Goal: Transaction & Acquisition: Book appointment/travel/reservation

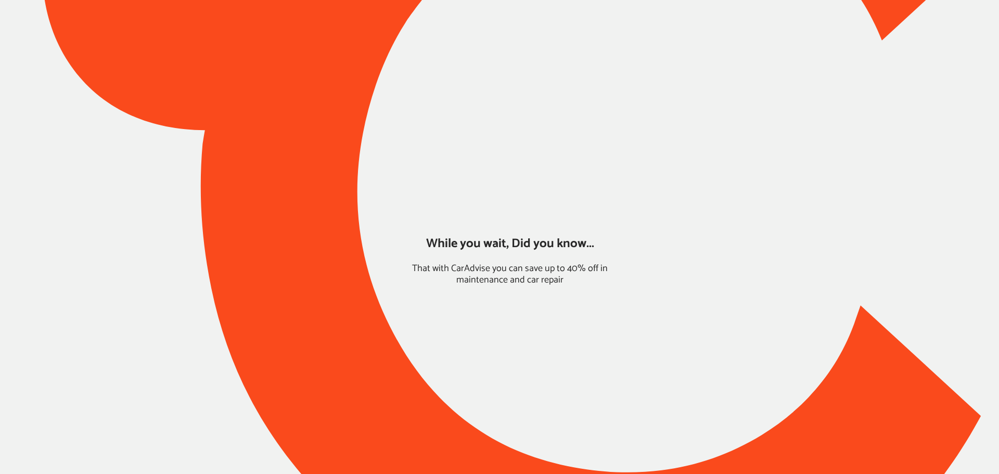
type input "*****"
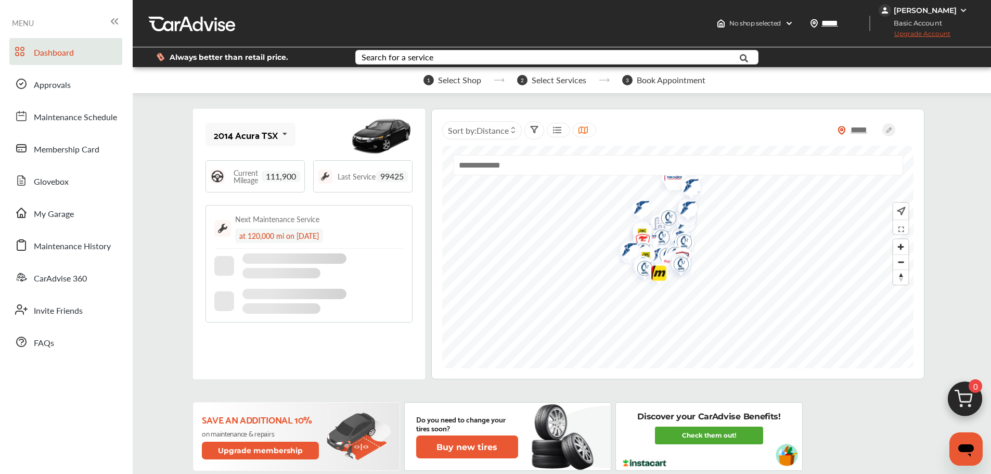
click at [245, 136] on div "2014 Acura TSX" at bounding box center [246, 135] width 64 height 10
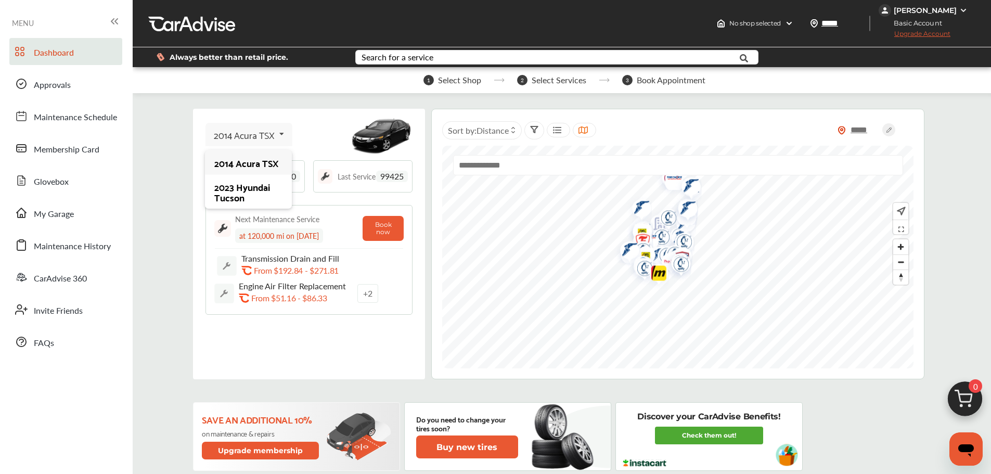
click at [238, 188] on div "2023 Hyundai Tucson" at bounding box center [248, 192] width 68 height 21
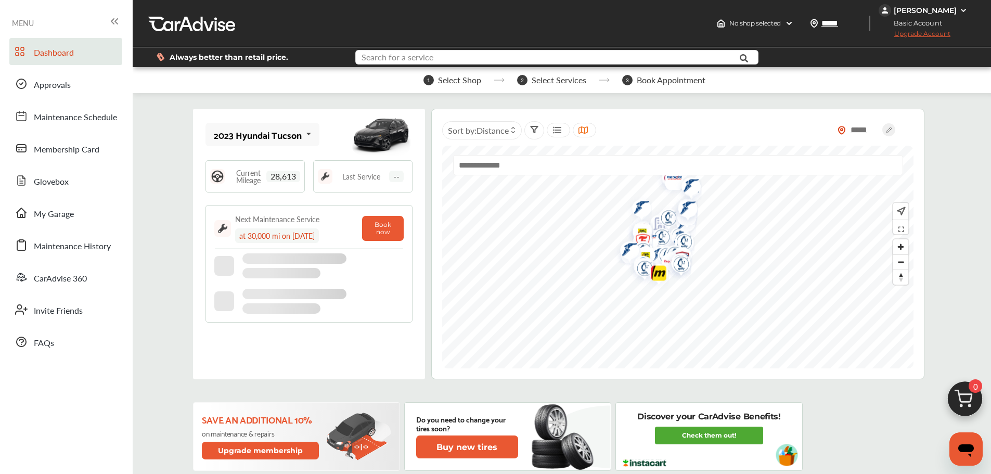
click at [467, 61] on input "text" at bounding box center [541, 58] width 368 height 16
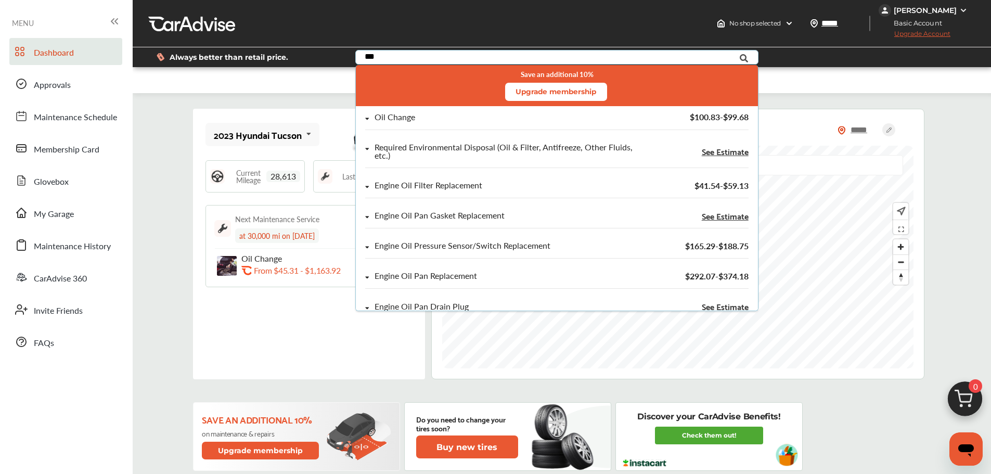
type input "***"
click at [425, 117] on div "Oil Change" at bounding box center [499, 117] width 269 height 9
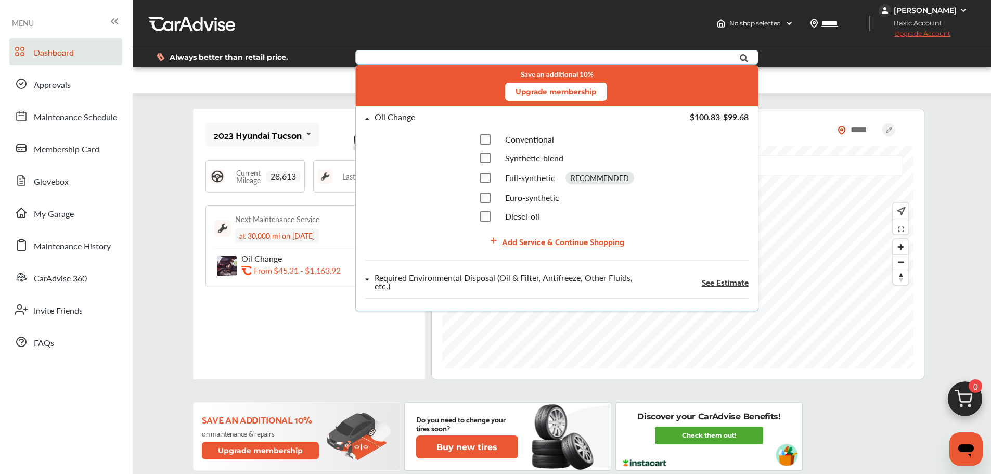
click at [520, 236] on div "Add Service & Continue Shopping" at bounding box center [563, 241] width 122 height 14
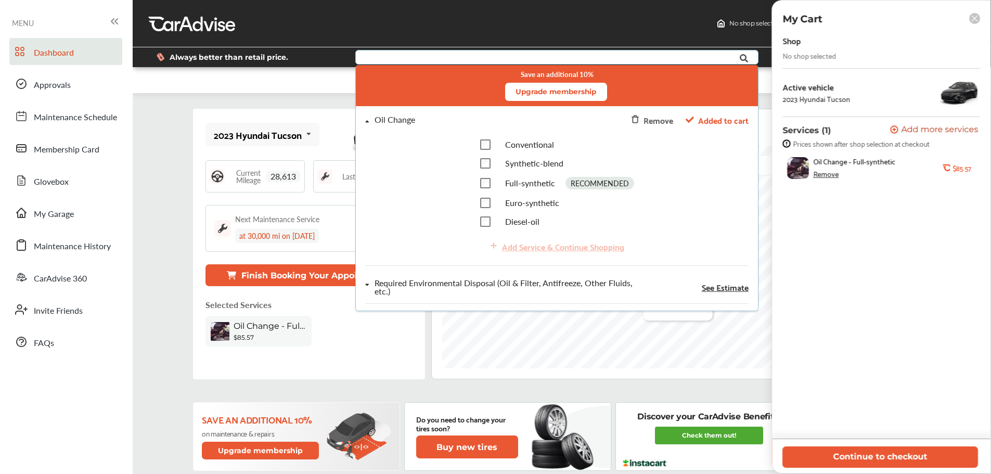
click at [844, 462] on button "Continue to checkout" at bounding box center [881, 457] width 196 height 21
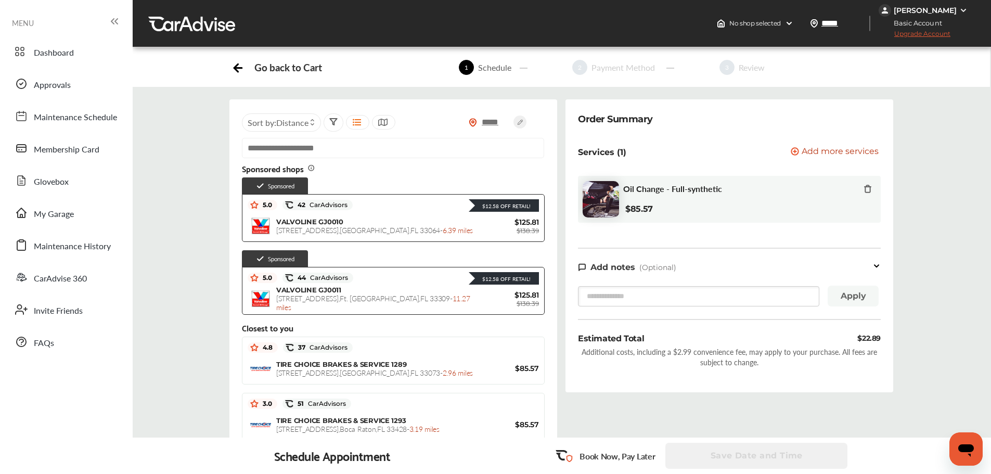
click at [303, 364] on span "TIRE CHOICE BRAKES & SERVICE 1289" at bounding box center [341, 364] width 130 height 8
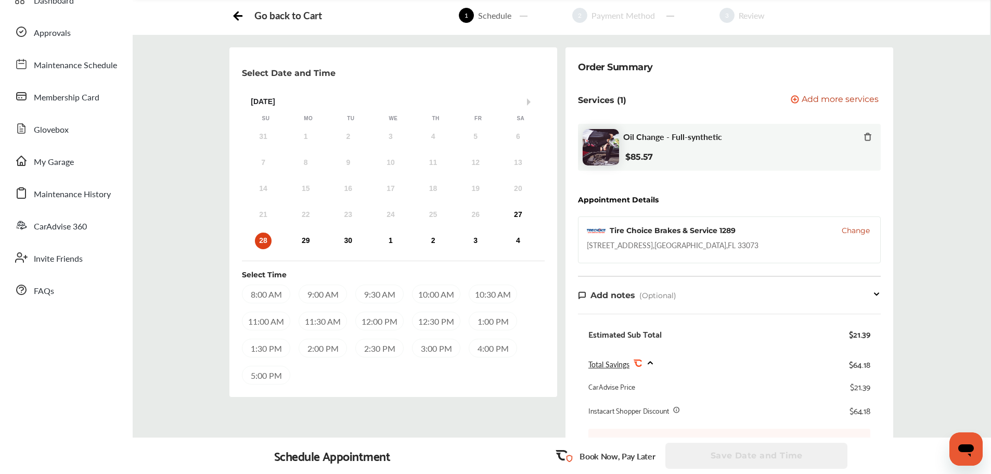
scroll to position [16, 0]
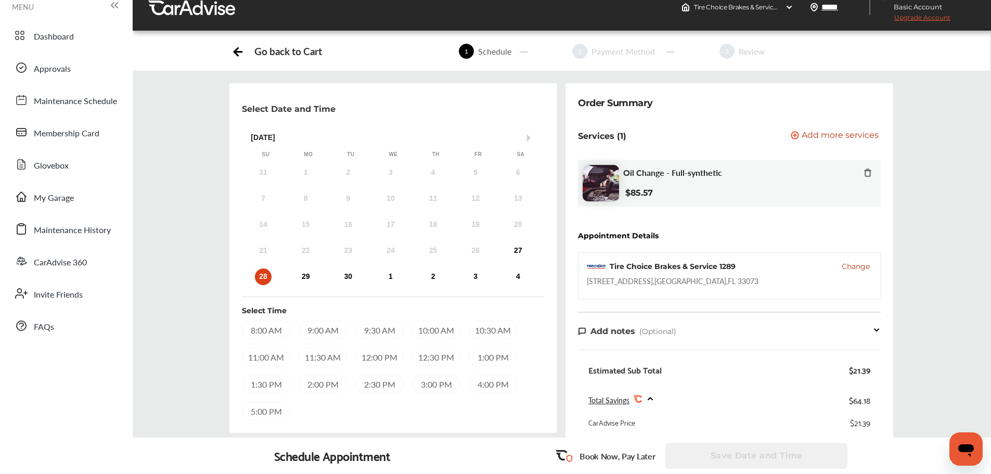
click at [852, 270] on span "Change" at bounding box center [856, 266] width 28 height 10
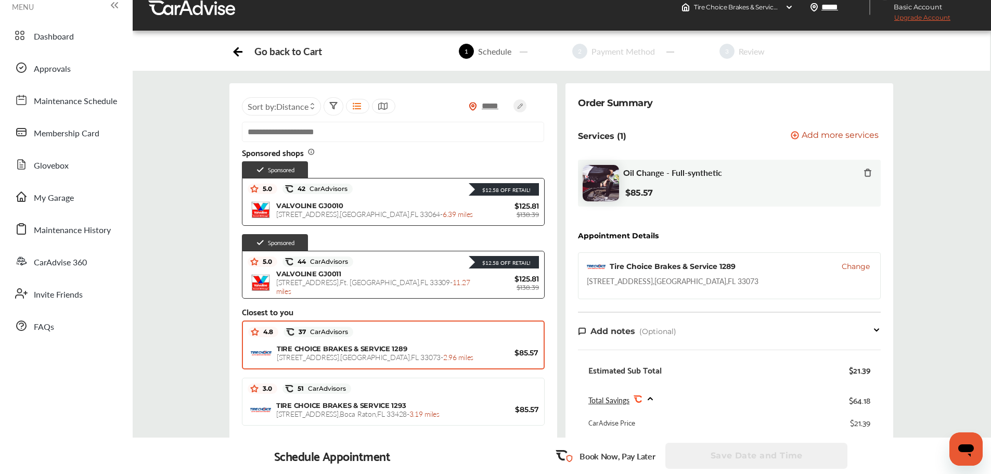
click at [414, 211] on span "[STREET_ADDRESS] - 6.39 miles" at bounding box center [374, 214] width 197 height 10
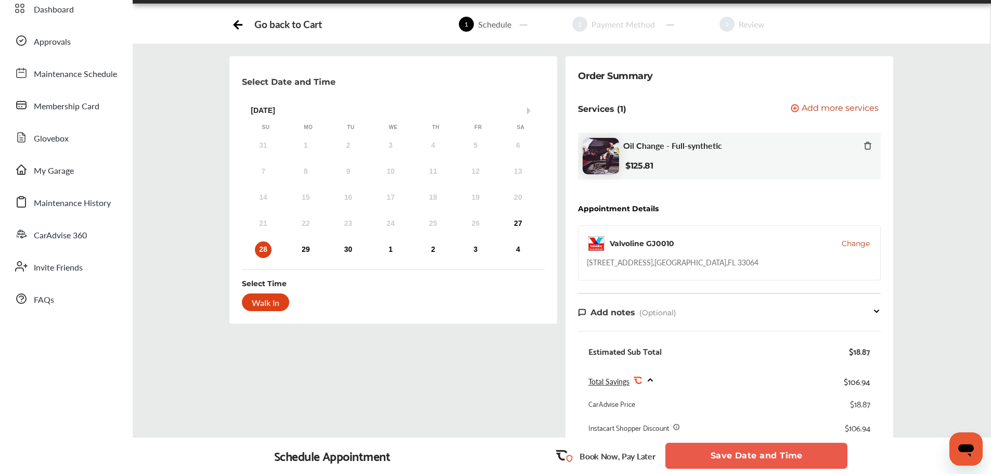
scroll to position [41, 0]
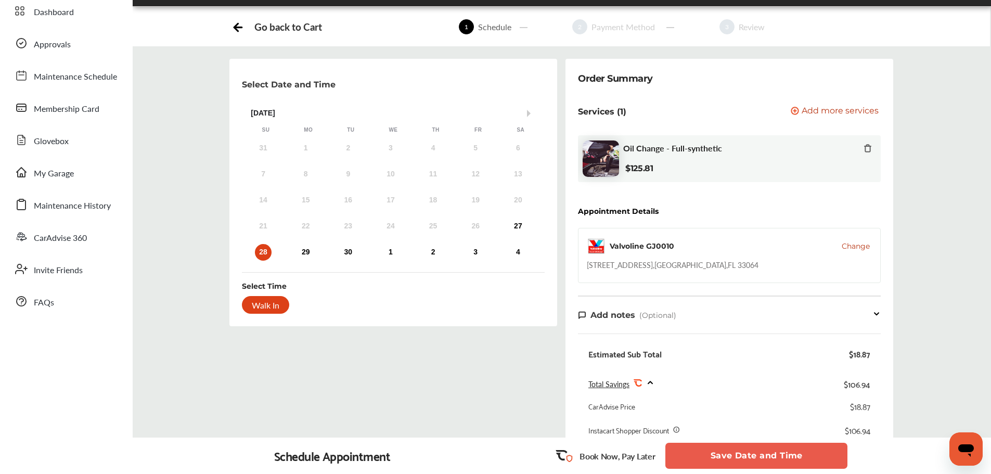
drag, startPoint x: 863, startPoint y: 242, endPoint x: 858, endPoint y: 251, distance: 10.0
click at [863, 242] on span "Change" at bounding box center [856, 246] width 28 height 10
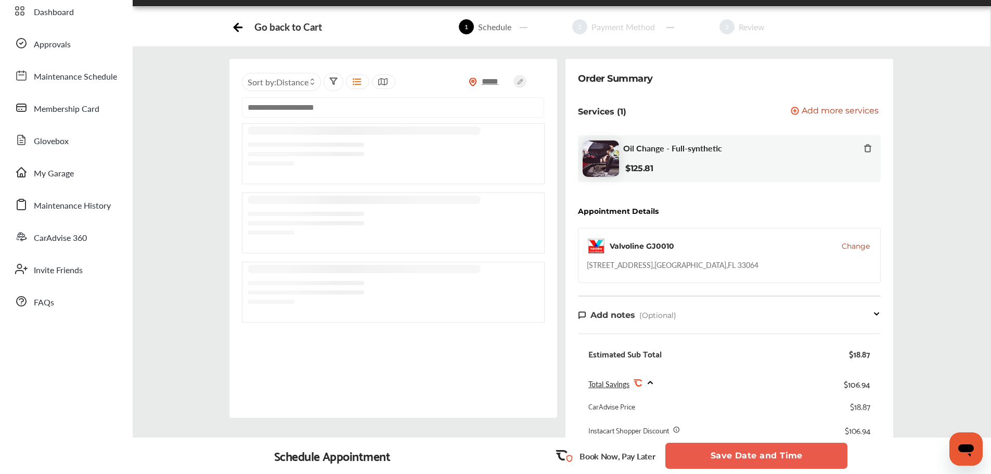
click at [360, 105] on input "text" at bounding box center [393, 107] width 302 height 20
paste input "**********"
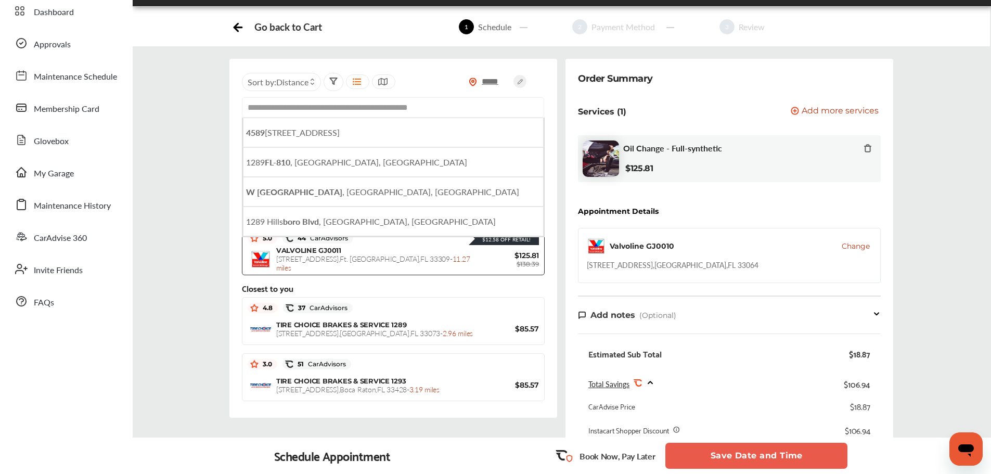
click at [401, 126] on li "[STREET_ADDRESS]" at bounding box center [393, 133] width 301 height 30
type input "**********"
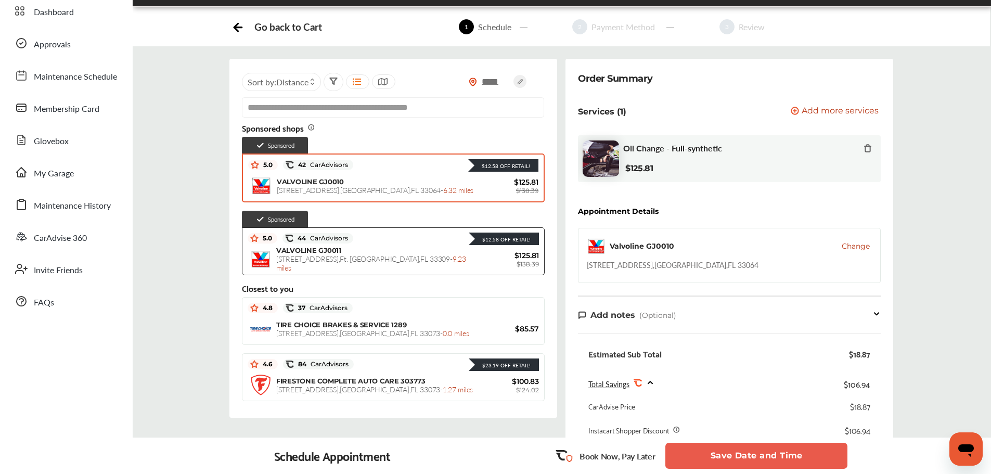
click at [341, 318] on div "TIRE CHOICE BRAKES & SERVICE [STREET_ADDRESS] , [GEOGRAPHIC_DATA] - 0.0 miles $…" at bounding box center [393, 329] width 291 height 26
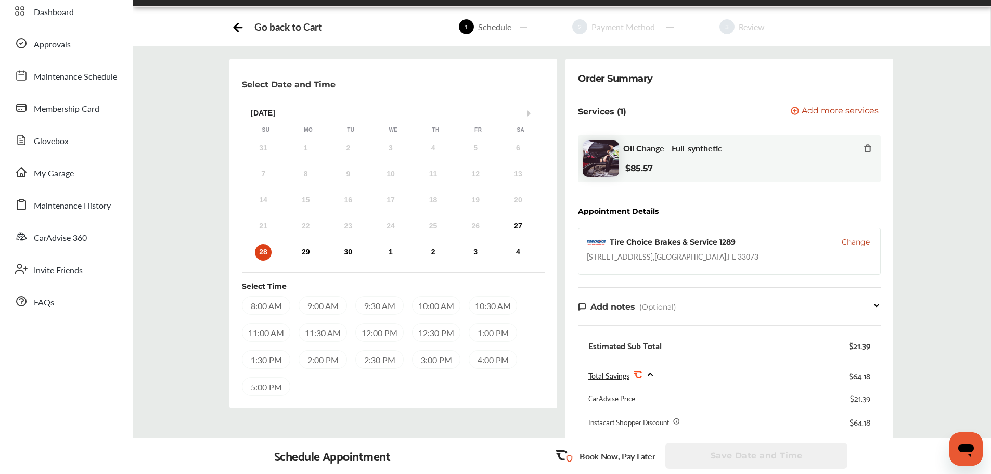
click at [511, 227] on div "27" at bounding box center [518, 226] width 17 height 17
click at [265, 309] on div "Walk In" at bounding box center [266, 305] width 48 height 19
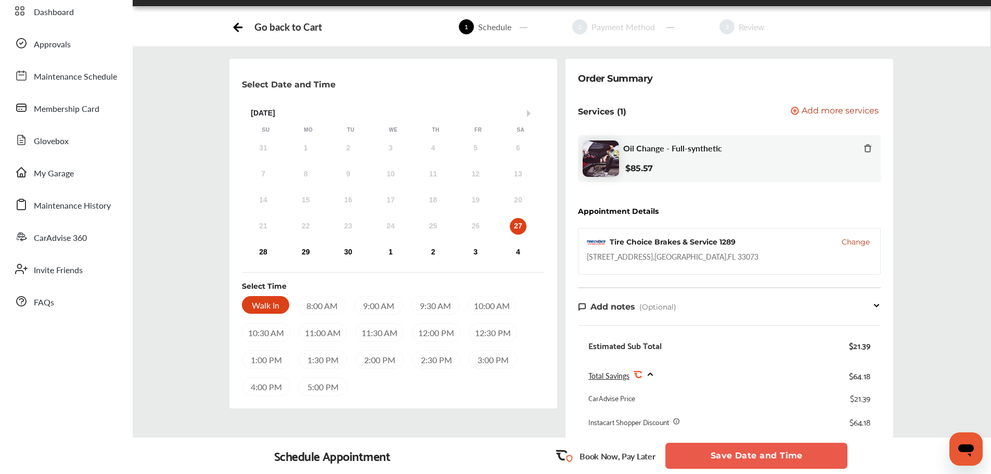
click at [730, 462] on button "Save Date and Time" at bounding box center [757, 456] width 182 height 26
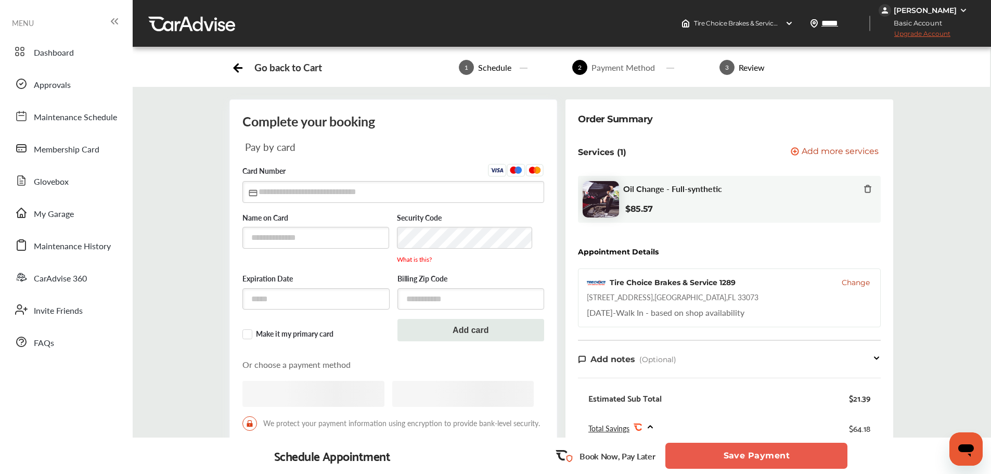
click at [730, 462] on button "Save Payment" at bounding box center [757, 456] width 182 height 26
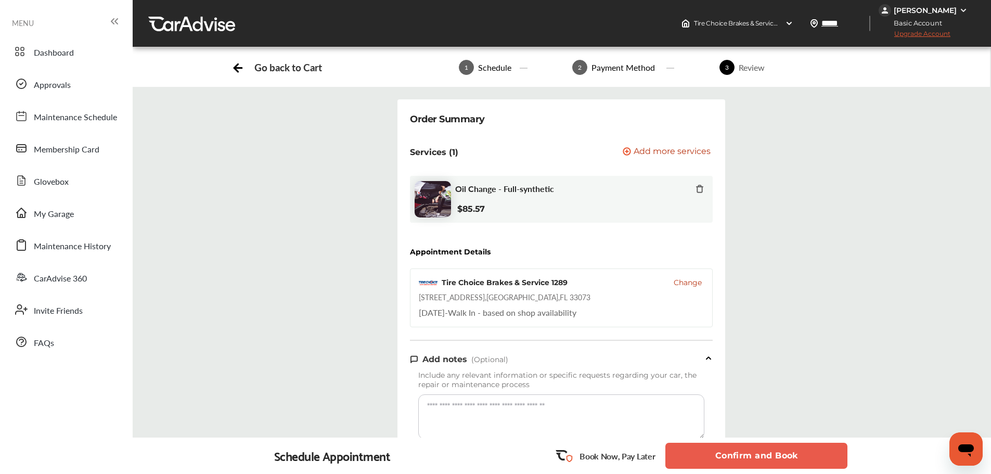
click at [730, 462] on button "Confirm and Book" at bounding box center [757, 456] width 182 height 26
